Goal: Task Accomplishment & Management: Manage account settings

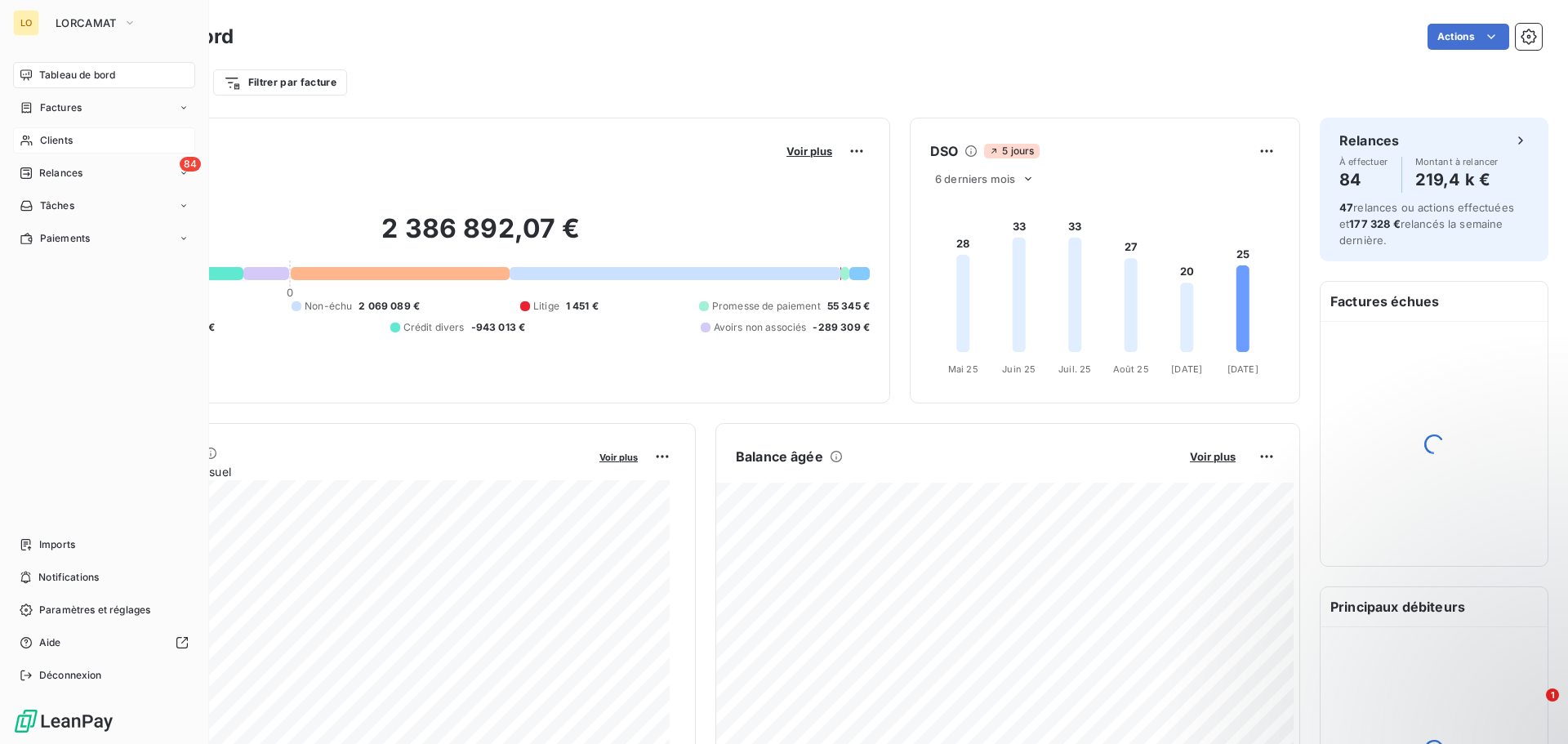
click at [47, 145] on span "Clients" at bounding box center [56, 140] width 33 height 15
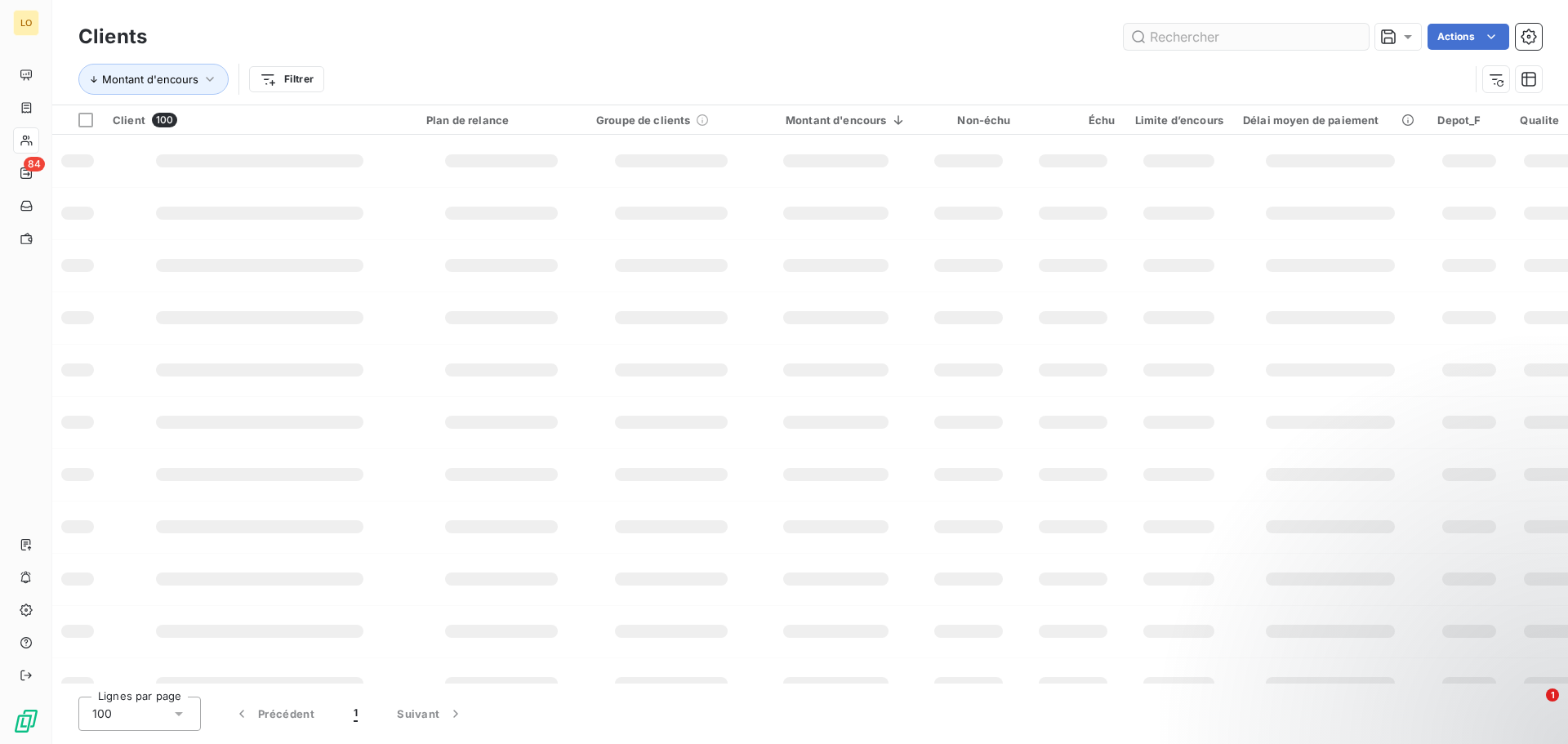
click at [1281, 32] on input "text" at bounding box center [1246, 36] width 245 height 26
type input "girardin"
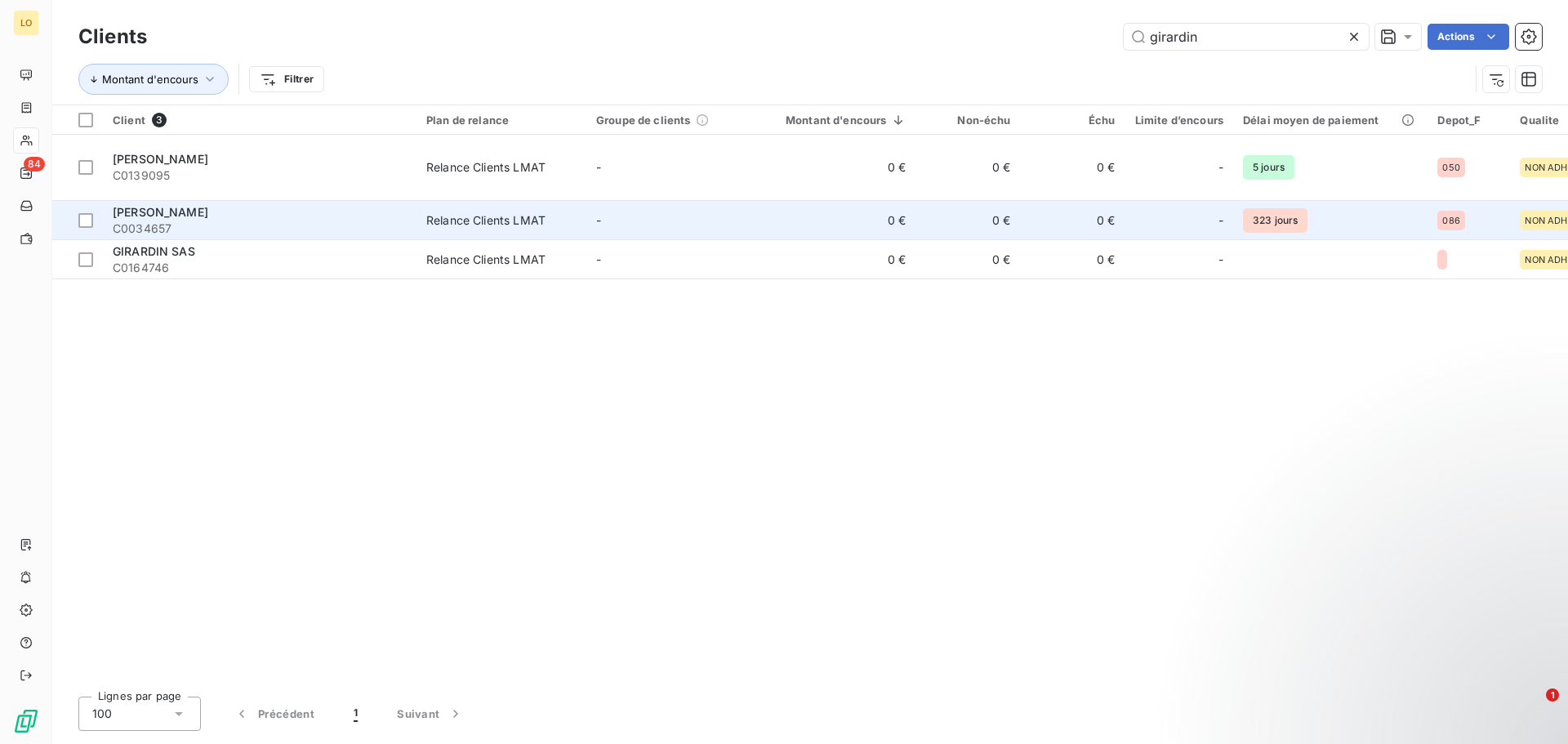
click at [202, 205] on span "[PERSON_NAME]" at bounding box center [160, 211] width 96 height 14
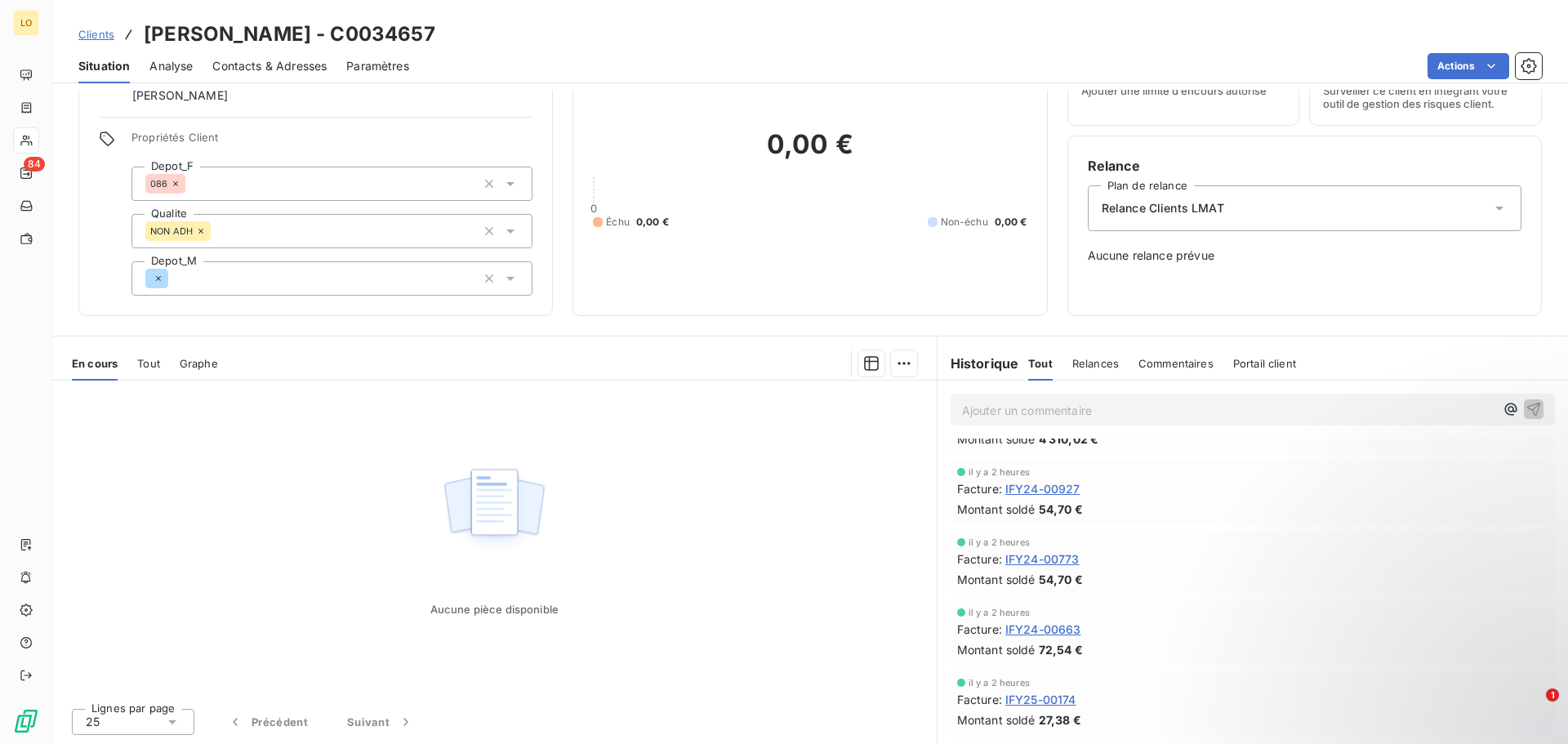
scroll to position [327, 0]
click at [892, 365] on html "LO 84 Clients [PERSON_NAME] - C0034657 Situation Analyse Contacts & Adresses Pa…" at bounding box center [784, 372] width 1568 height 744
click at [783, 432] on div "Ajouter une promesse de paiement (0 facture)" at bounding box center [756, 429] width 291 height 26
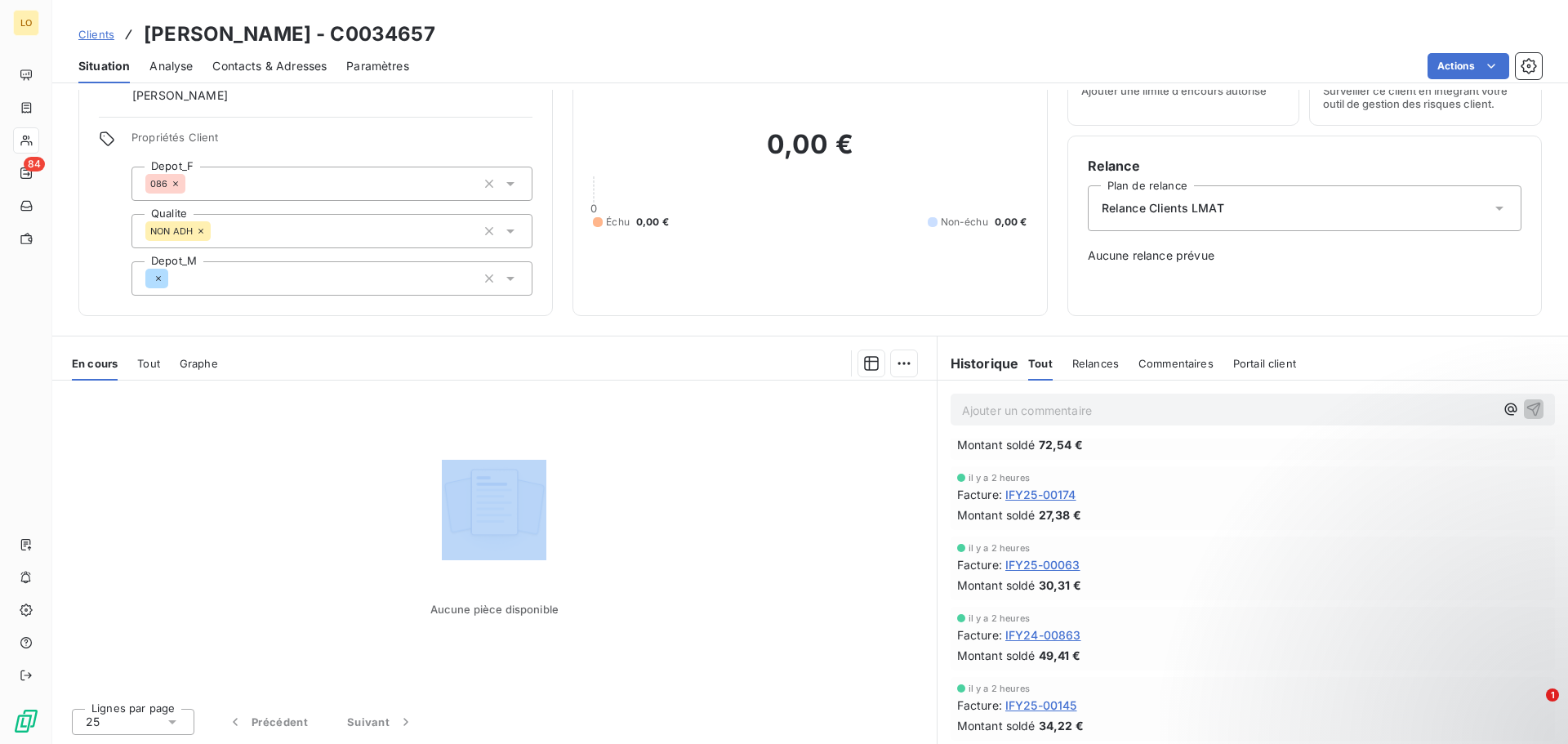
click at [783, 432] on div "Aucune pièce disponible" at bounding box center [495, 537] width 884 height 314
click at [747, 447] on div "Aucune pièce disponible" at bounding box center [495, 537] width 884 height 314
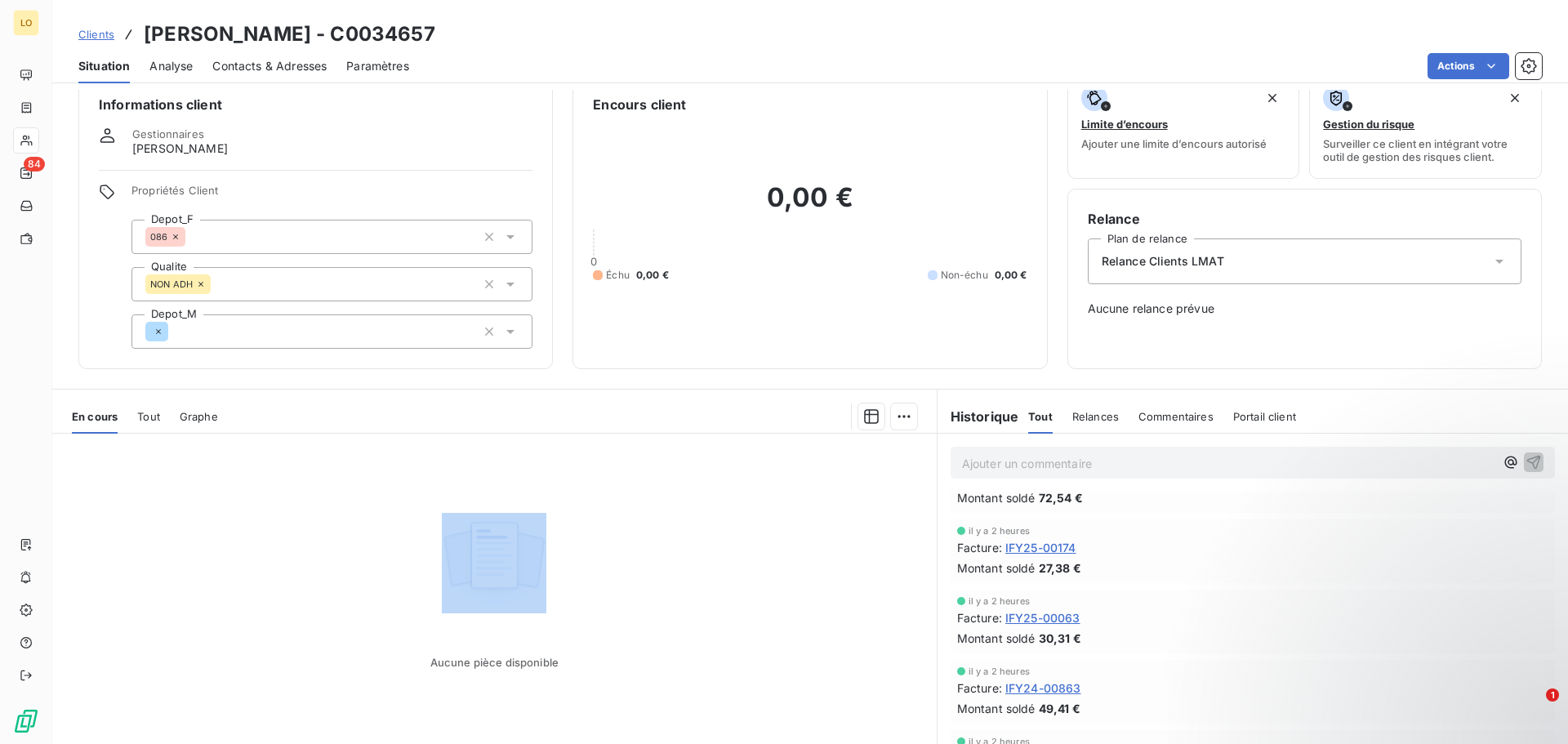
scroll to position [0, 0]
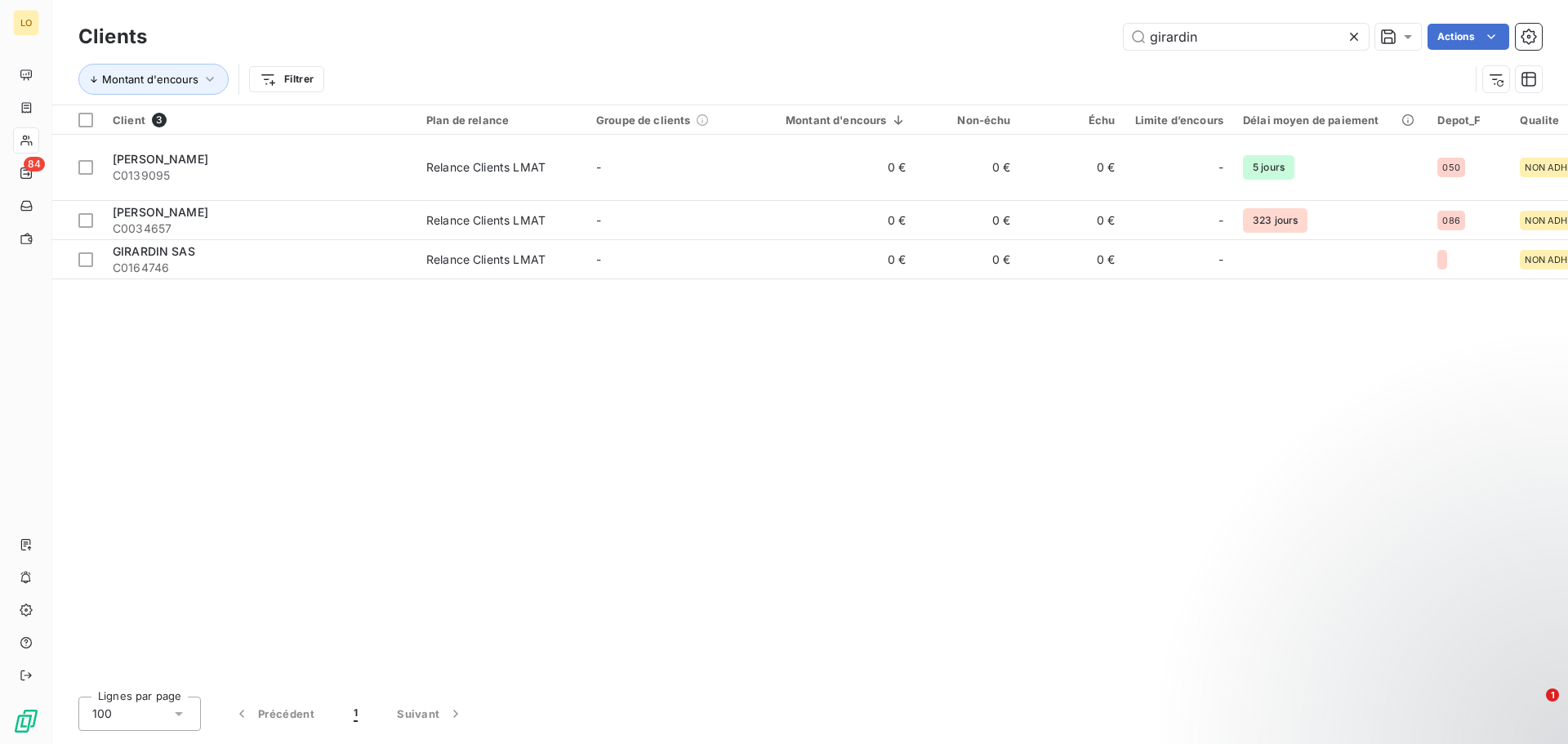
drag, startPoint x: 1231, startPoint y: 38, endPoint x: 860, endPoint y: 16, distance: 371.7
click at [896, 15] on div "Clients girardin Actions Montant d'encours Filtrer" at bounding box center [810, 52] width 1516 height 105
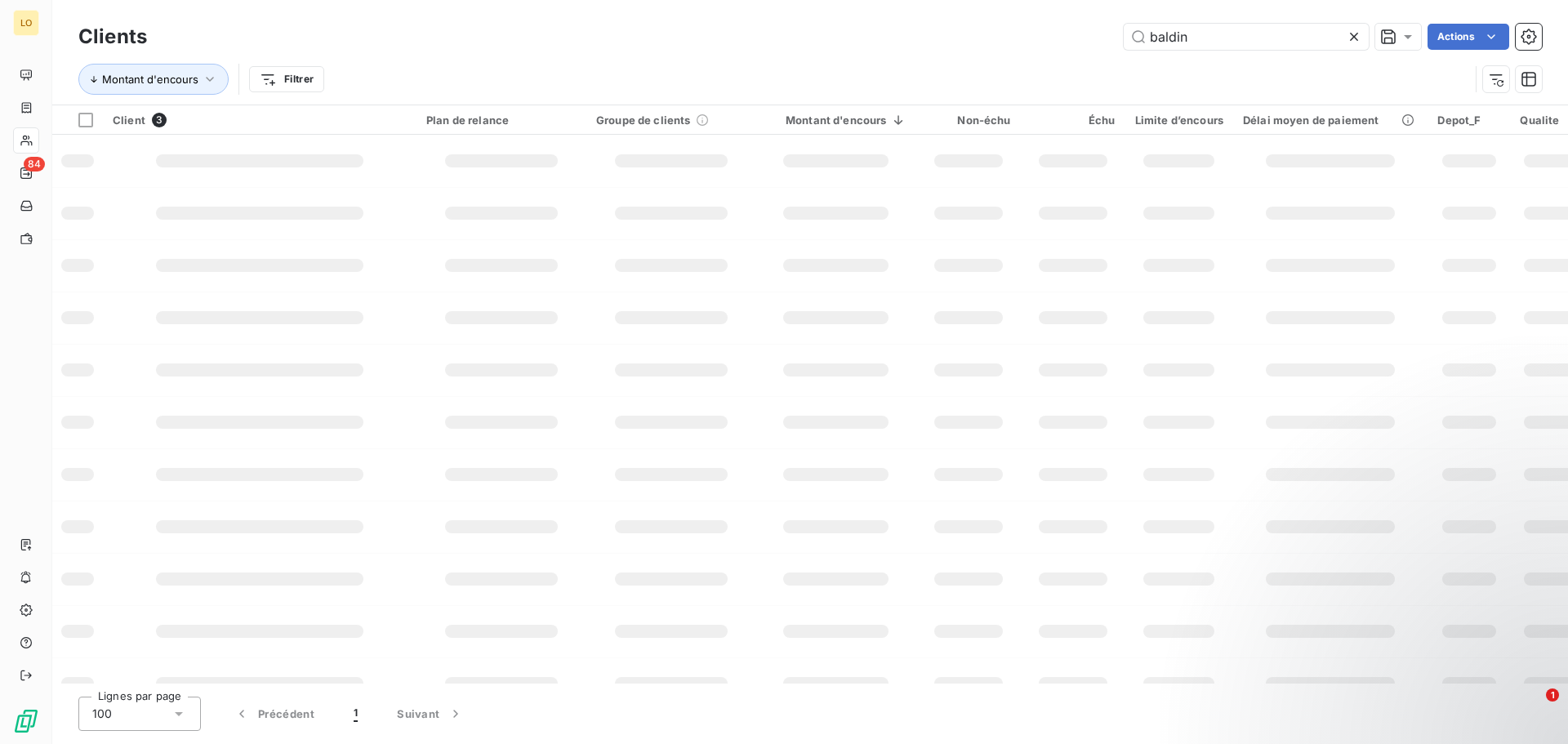
type input "baldin"
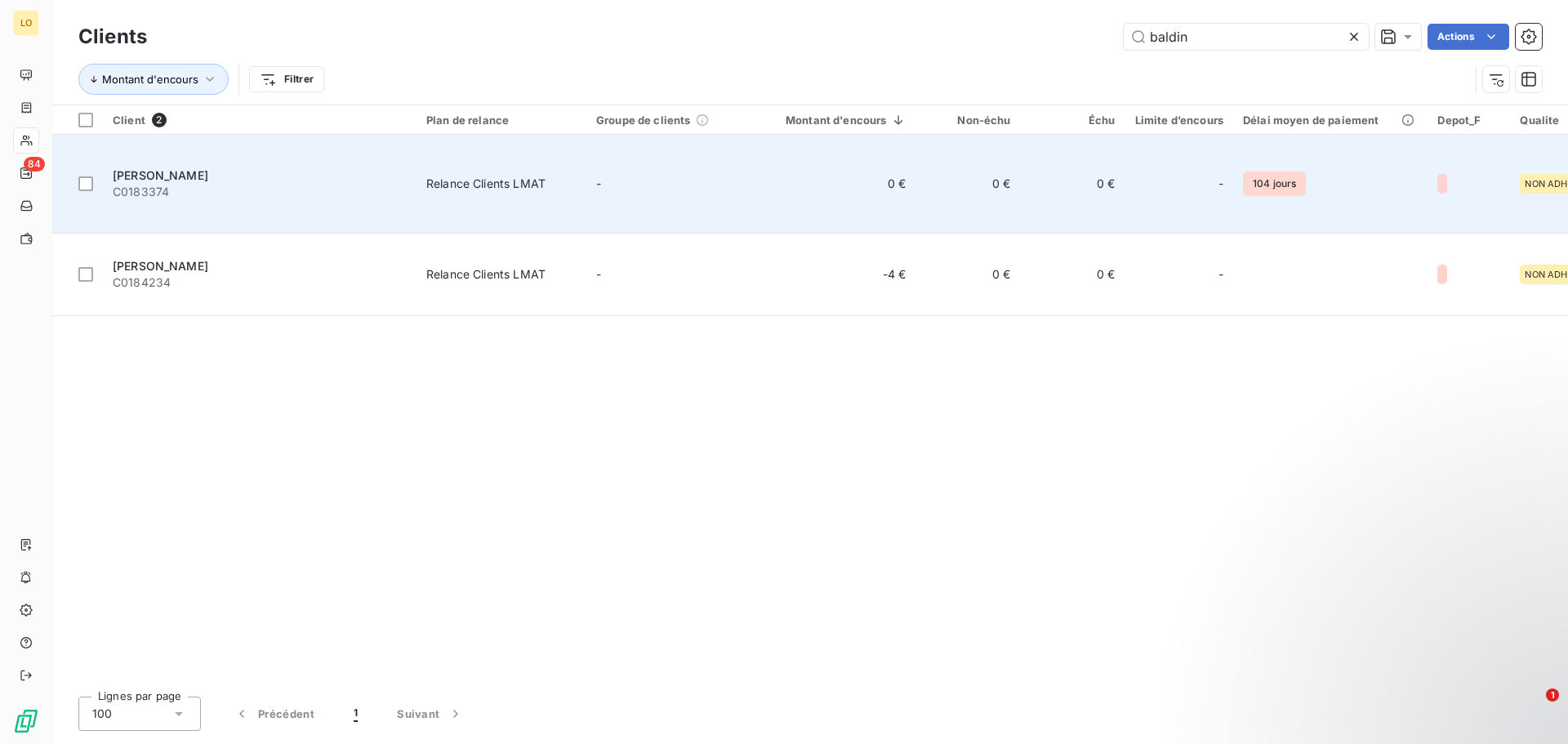
click at [208, 168] on span "[PERSON_NAME]" at bounding box center [160, 175] width 96 height 14
